Goal: Communication & Community: Answer question/provide support

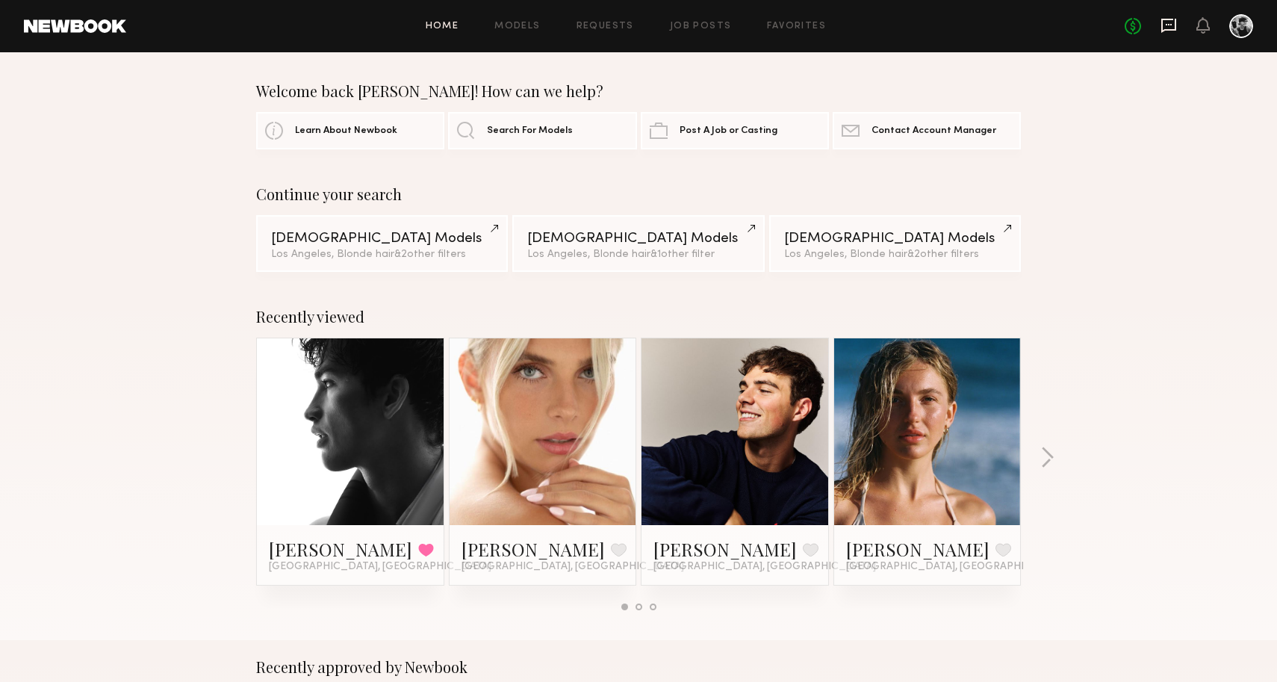
click at [1170, 25] on icon at bounding box center [1169, 24] width 6 height 1
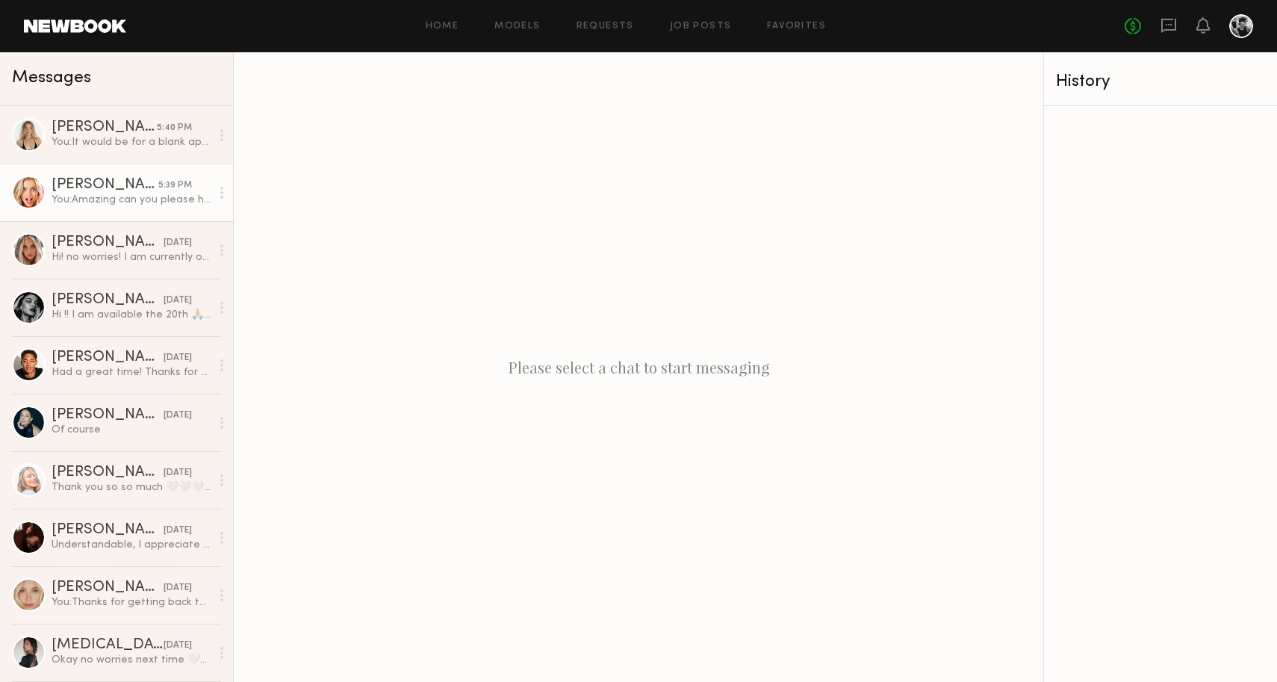
click at [172, 209] on link "[PERSON_NAME] 5:39 PM You: Amazing can you please hold the date for me" at bounding box center [116, 193] width 233 height 58
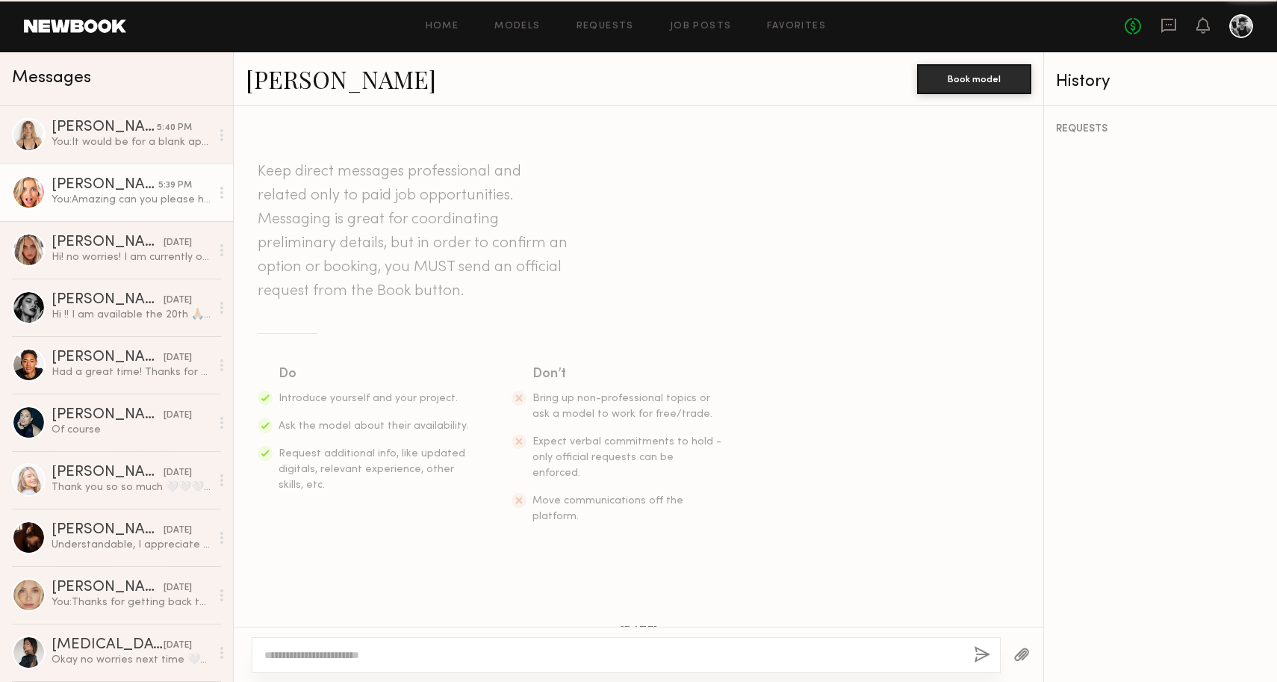
scroll to position [637, 0]
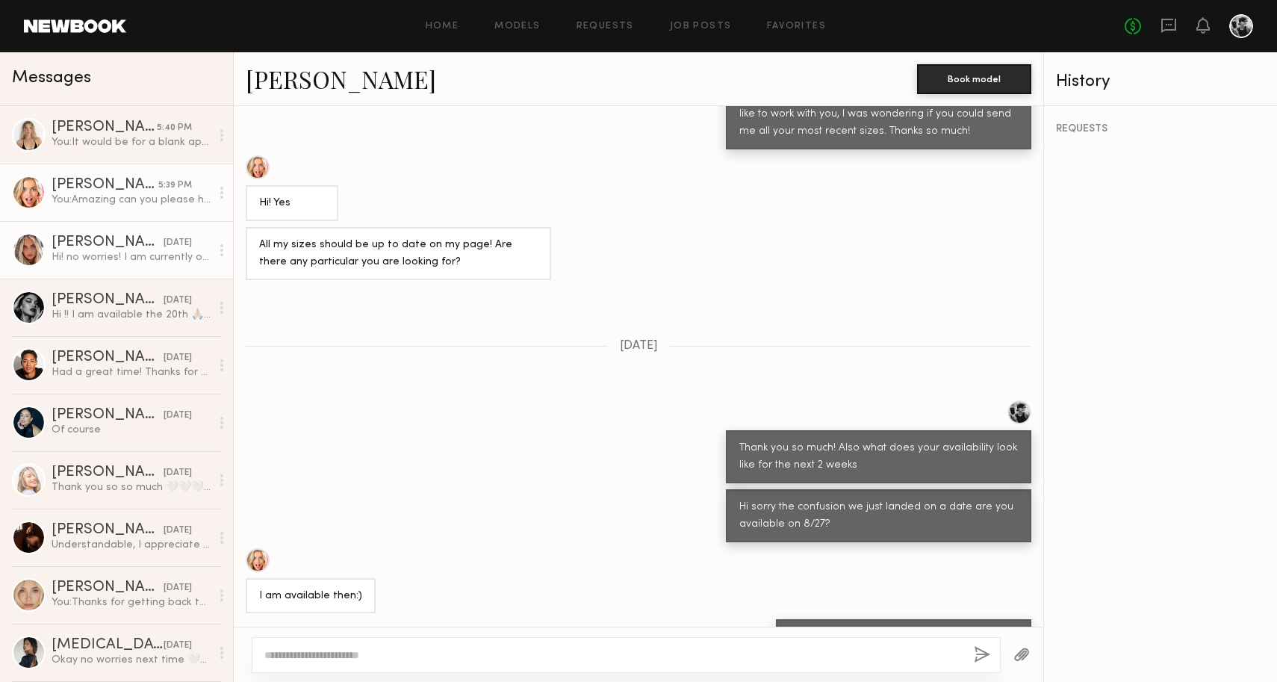
click at [179, 253] on div "Hi! no worries! I am currently out of town in the midwest for a campaign but I …" at bounding box center [131, 257] width 159 height 14
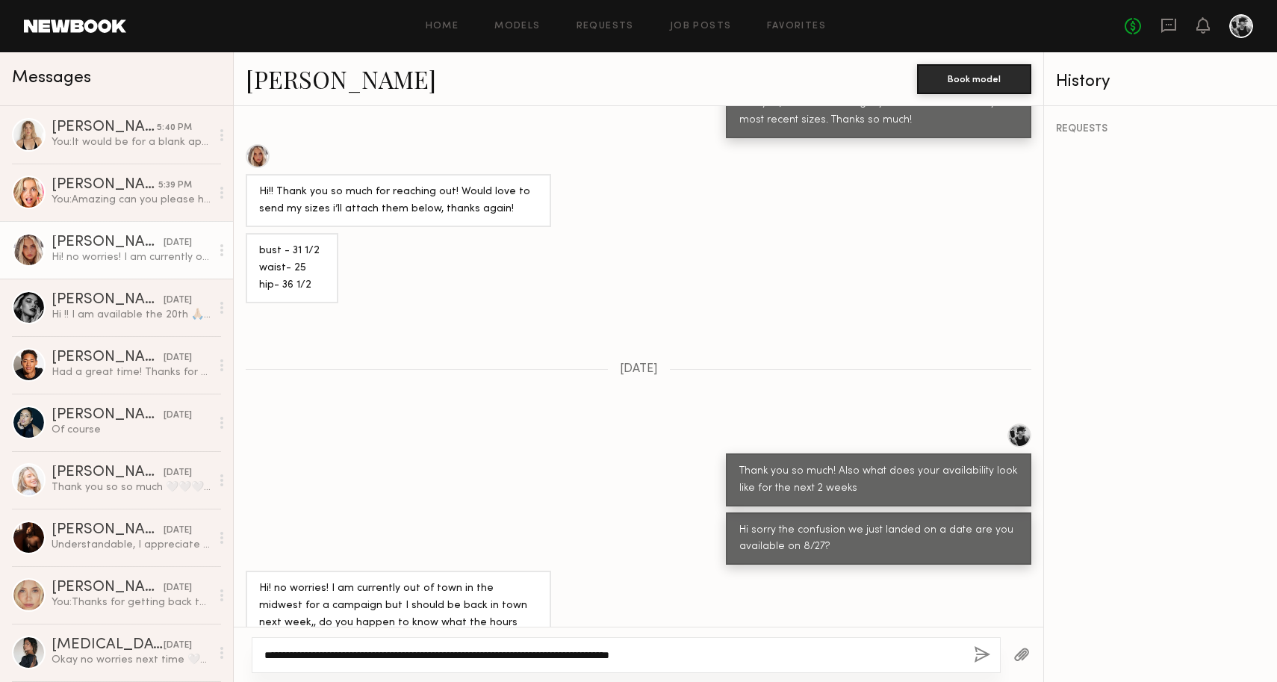
type textarea "**********"
click at [979, 654] on button "button" at bounding box center [982, 655] width 16 height 19
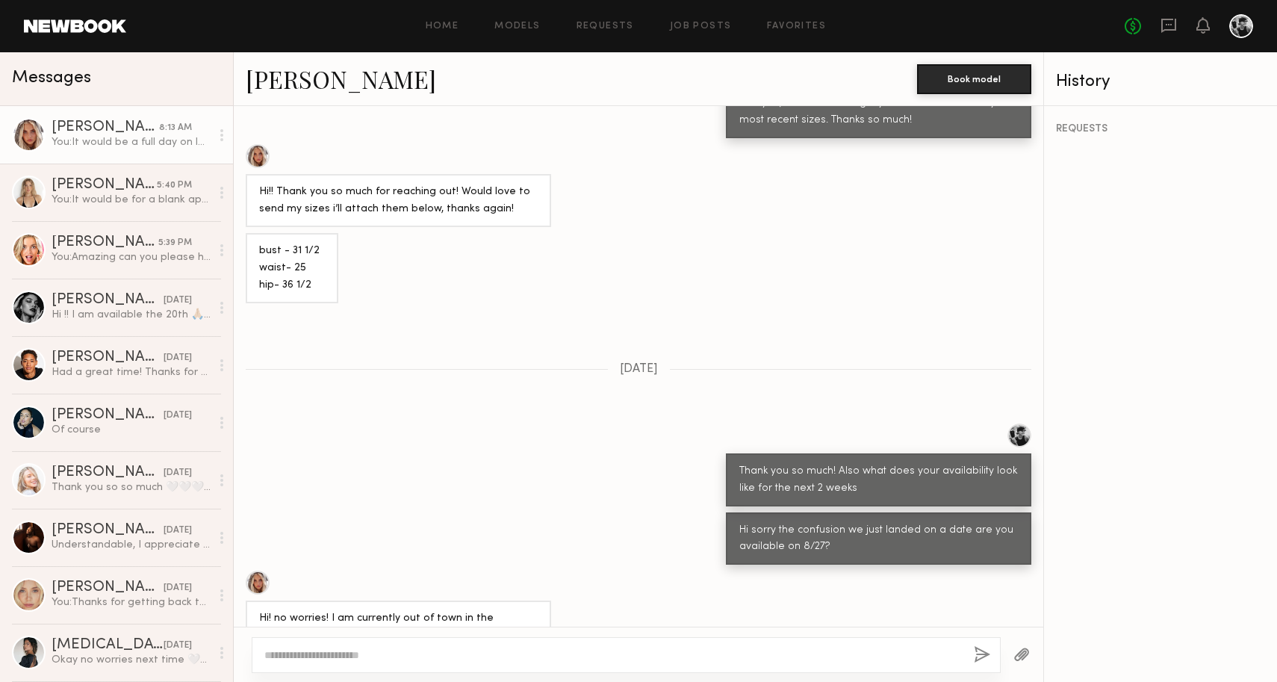
scroll to position [964, 0]
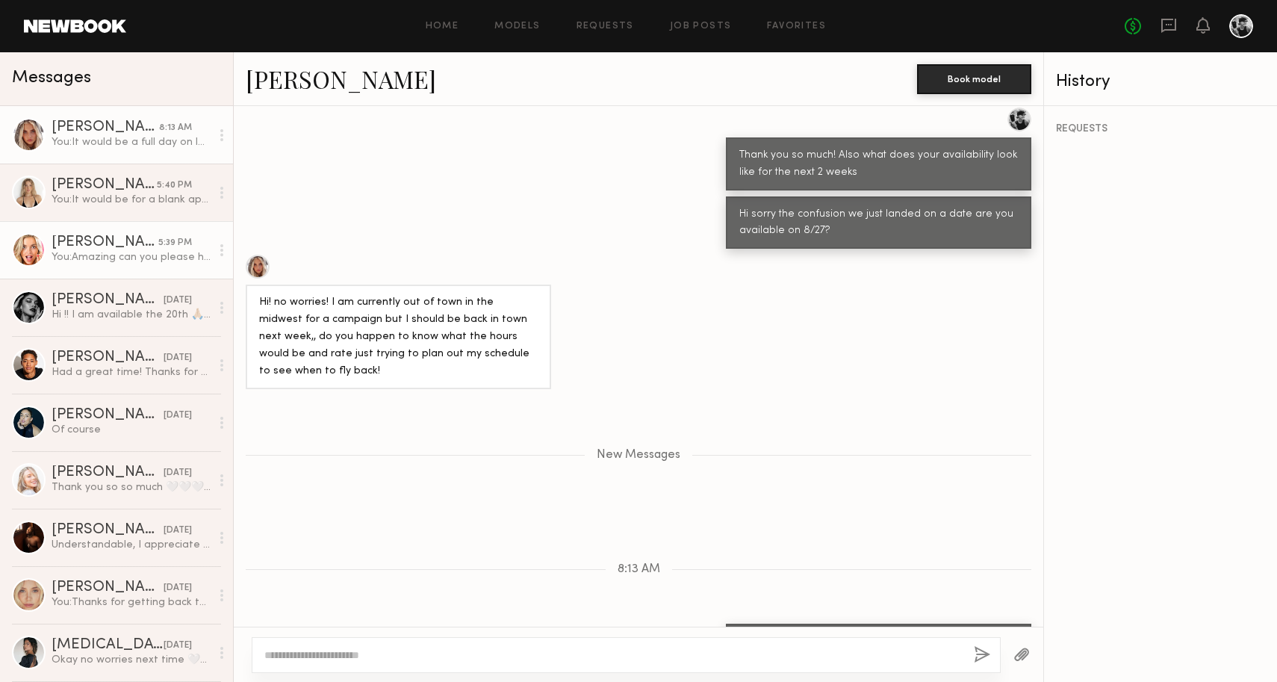
click at [134, 251] on div "You: Amazing can you please hold the date for me" at bounding box center [131, 257] width 159 height 14
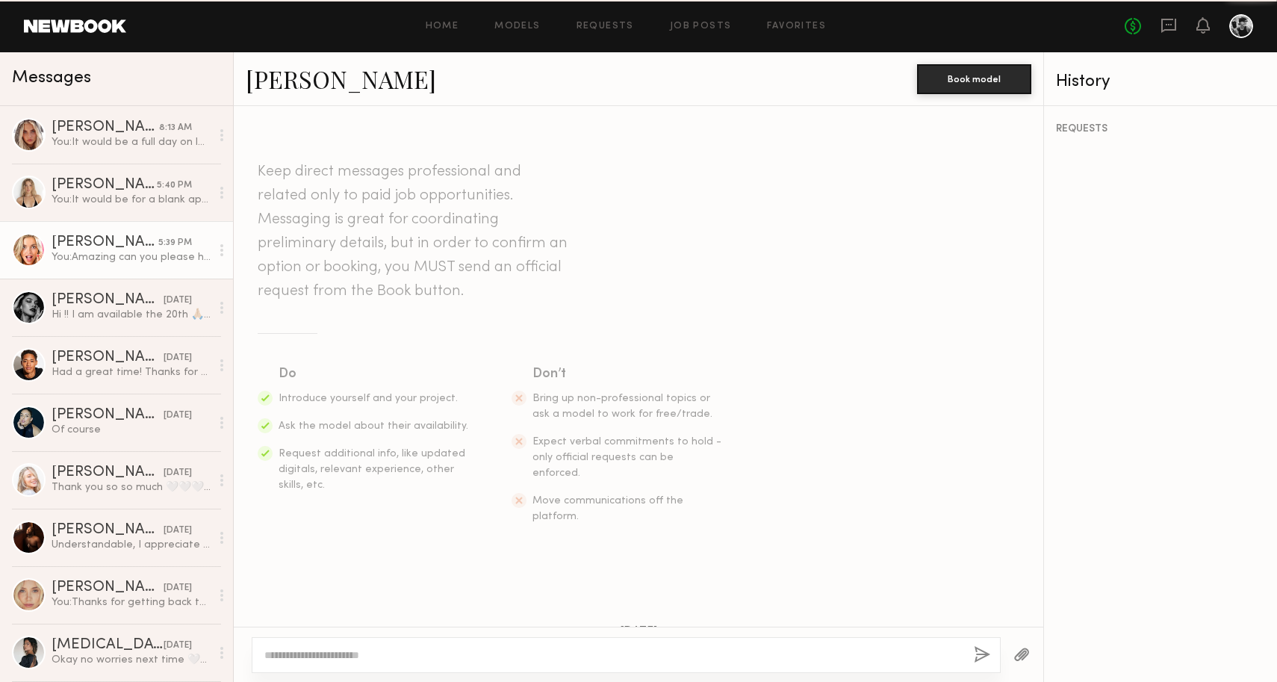
scroll to position [637, 0]
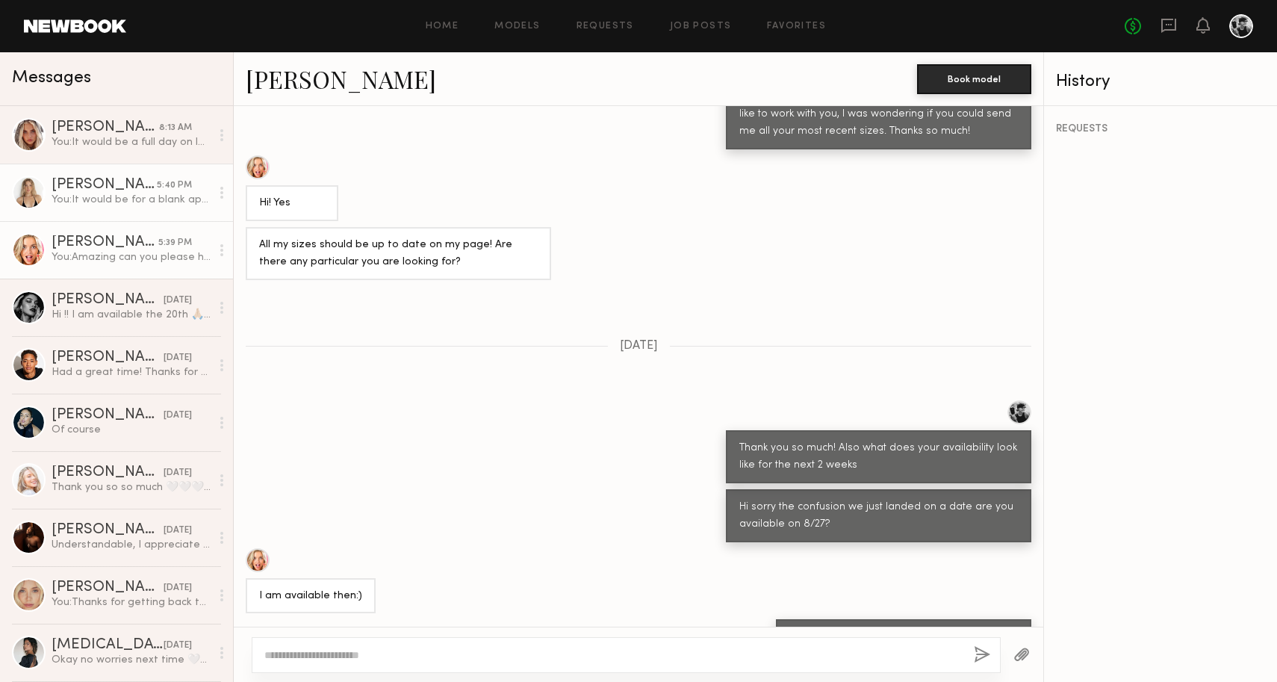
click at [139, 193] on div "You: It would be for a blank apparel company called smart blanks" at bounding box center [131, 200] width 159 height 14
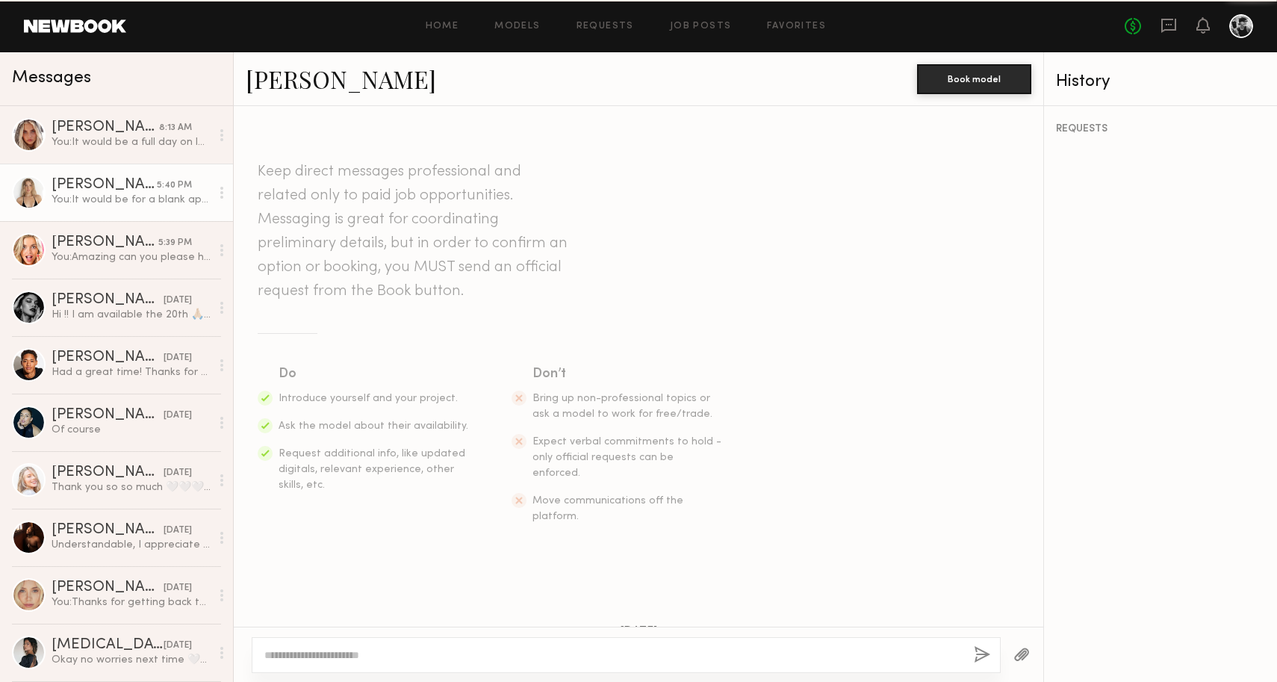
scroll to position [307, 0]
